Goal: Check status

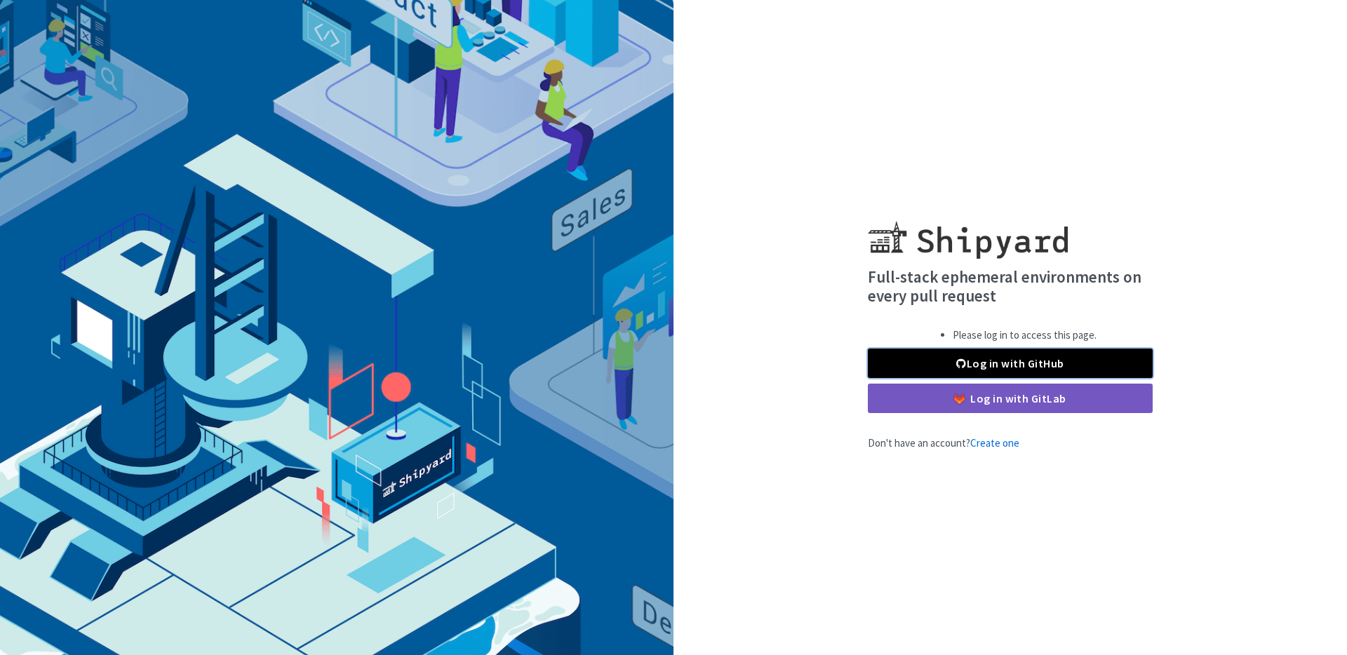
click at [994, 364] on link "Log in with GitHub" at bounding box center [1010, 363] width 285 height 29
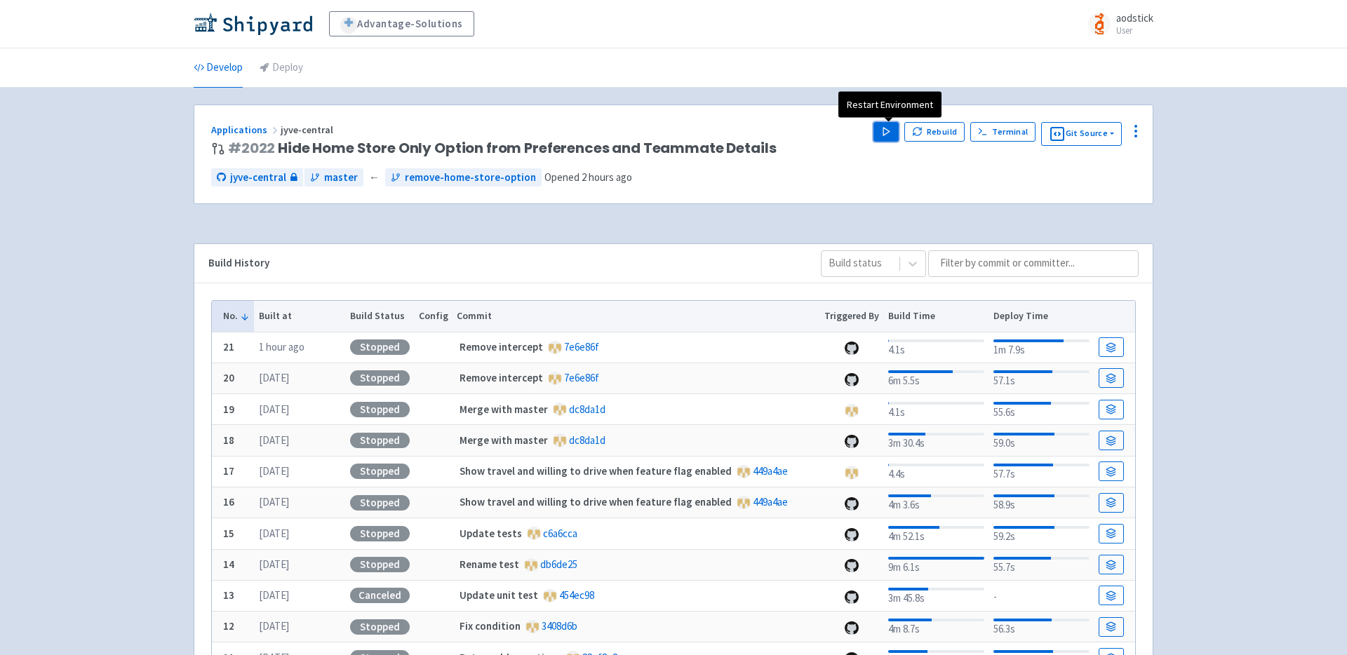
click at [890, 129] on icon "button" at bounding box center [886, 131] width 11 height 11
click at [1203, 204] on div "Advantage-Solutions aodstick User Profile Sign out Develop Deploy #" at bounding box center [673, 443] width 1347 height 887
click at [1205, 204] on div "Advantage-Solutions aodstick User Profile Sign out Develop Deploy #" at bounding box center [673, 443] width 1347 height 887
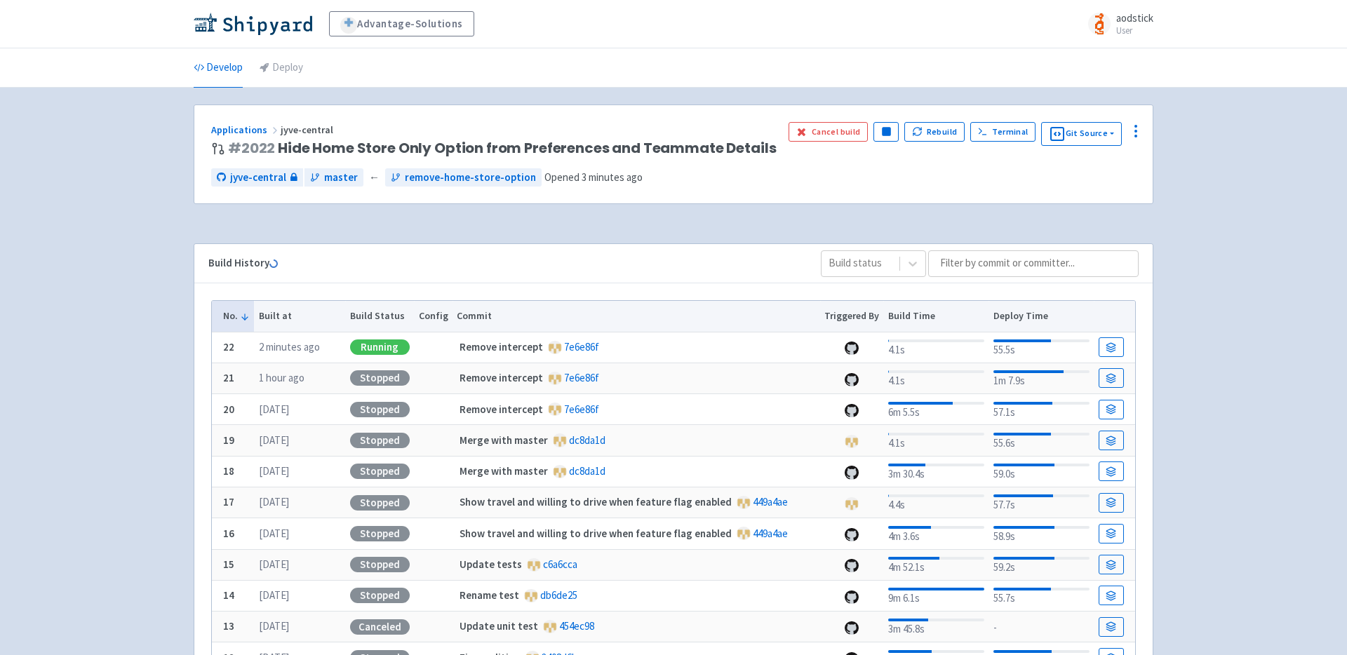
click at [1229, 251] on div "Advantage-Solutions aodstick User Profile Sign out Develop Deploy #" at bounding box center [673, 443] width 1347 height 887
click at [1223, 222] on div "Advantage-Solutions aodstick User Profile Sign out Develop Deploy #" at bounding box center [673, 443] width 1347 height 887
click at [830, 132] on span "Visit" at bounding box center [829, 131] width 18 height 11
